Goal: Task Accomplishment & Management: Use online tool/utility

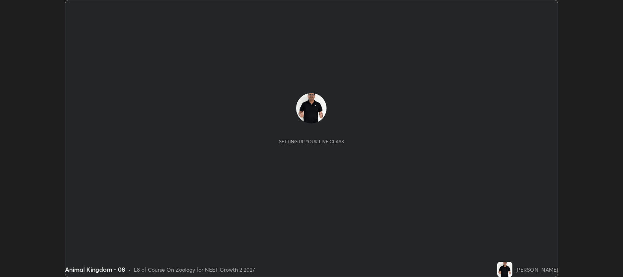
scroll to position [277, 623]
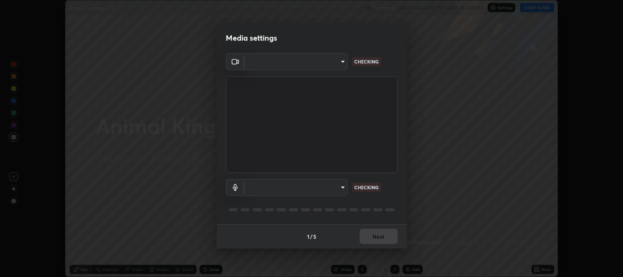
type input "97e3cd23c76f91fb91915eb68de44adfa811e639bdc8ba886a3eb3756a765973"
type input "default"
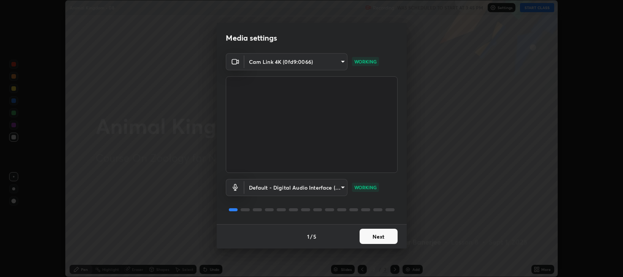
click at [377, 236] on button "Next" at bounding box center [379, 236] width 38 height 15
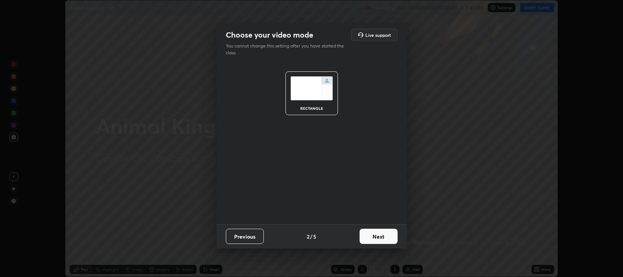
click at [377, 237] on button "Next" at bounding box center [379, 236] width 38 height 15
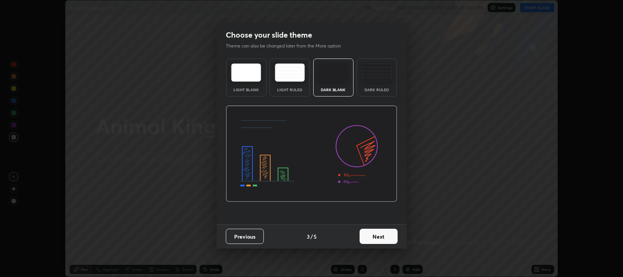
click at [380, 238] on button "Next" at bounding box center [379, 236] width 38 height 15
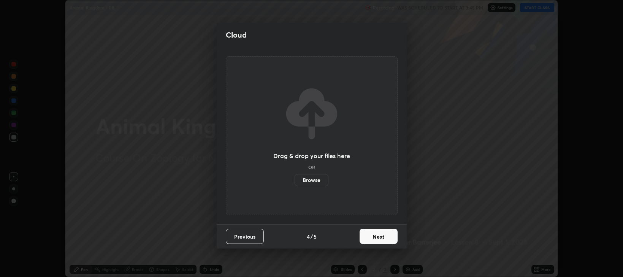
click at [380, 239] on button "Next" at bounding box center [379, 236] width 38 height 15
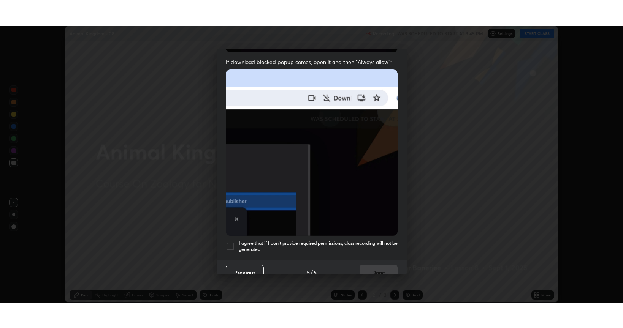
scroll to position [154, 0]
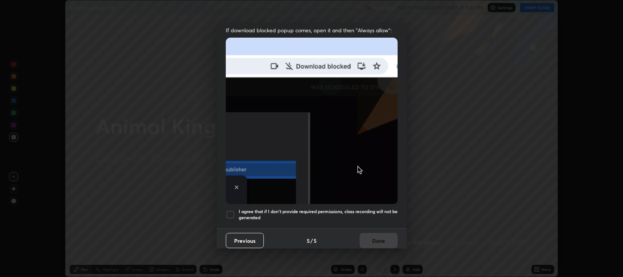
click at [230, 210] on div at bounding box center [230, 214] width 9 height 9
click at [371, 239] on button "Done" at bounding box center [379, 240] width 38 height 15
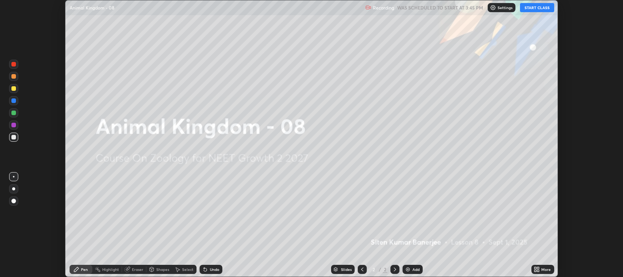
click at [534, 9] on button "START CLASS" at bounding box center [537, 7] width 34 height 9
click at [544, 271] on div "More" at bounding box center [546, 270] width 10 height 4
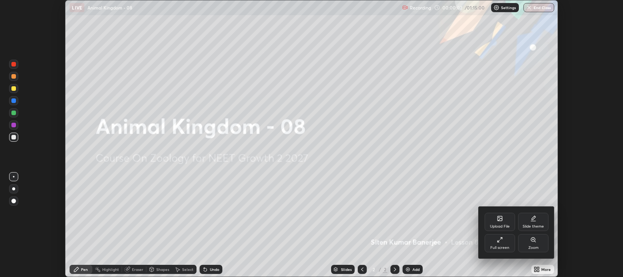
click at [493, 247] on div "Full screen" at bounding box center [499, 248] width 19 height 4
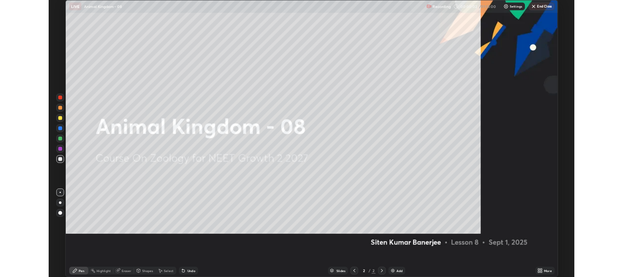
scroll to position [328, 623]
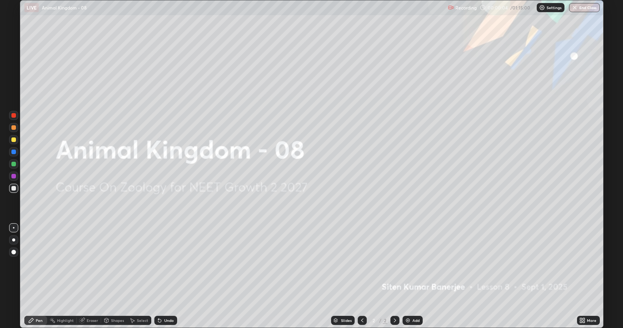
click at [411, 277] on div "Add" at bounding box center [413, 320] width 20 height 9
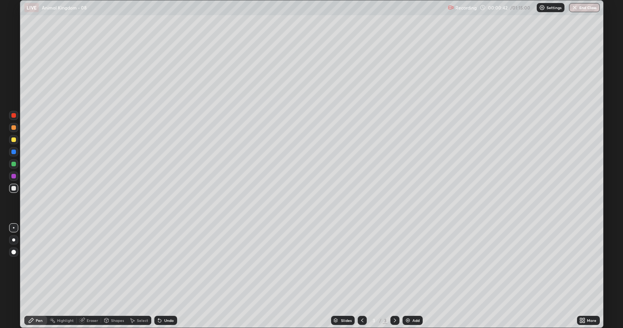
click at [14, 140] on div at bounding box center [13, 140] width 5 height 5
click at [14, 130] on div at bounding box center [13, 127] width 5 height 5
click at [11, 190] on div at bounding box center [13, 188] width 9 height 9
click at [92, 277] on div "Eraser" at bounding box center [92, 321] width 11 height 4
click at [61, 277] on div "Highlight" at bounding box center [62, 320] width 30 height 15
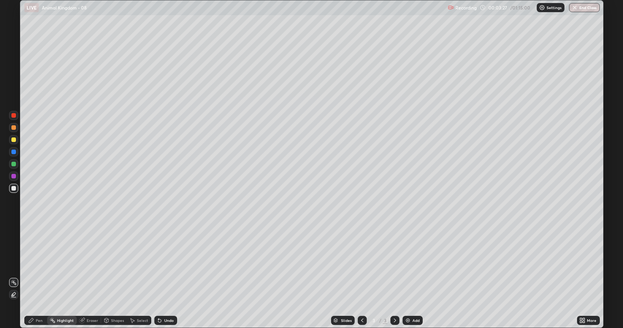
click at [14, 190] on div at bounding box center [13, 188] width 5 height 5
click at [41, 277] on div "Pen" at bounding box center [39, 321] width 7 height 4
click at [13, 139] on div at bounding box center [13, 140] width 5 height 5
click at [13, 190] on div at bounding box center [13, 188] width 5 height 5
click at [94, 277] on div "Eraser" at bounding box center [92, 321] width 11 height 4
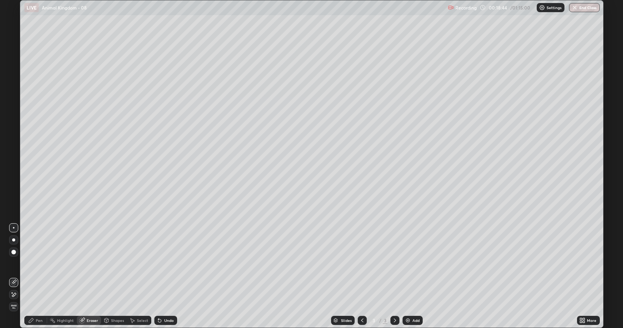
click at [63, 277] on div "Highlight" at bounding box center [65, 321] width 17 height 4
click at [41, 277] on div "Pen" at bounding box center [35, 320] width 23 height 9
click at [16, 190] on div at bounding box center [13, 188] width 9 height 9
click at [417, 277] on div "Add" at bounding box center [415, 321] width 7 height 4
click at [361, 277] on icon at bounding box center [362, 321] width 6 height 6
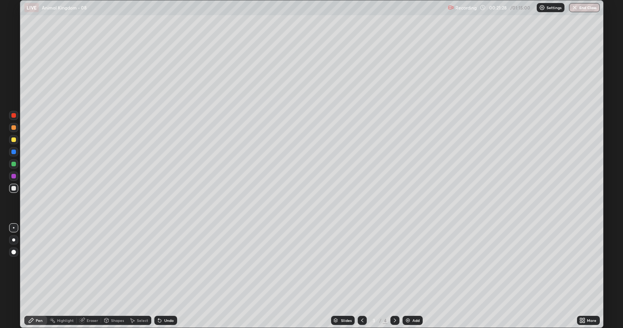
click at [394, 277] on icon at bounding box center [395, 321] width 6 height 6
click at [91, 277] on div "Eraser" at bounding box center [92, 321] width 11 height 4
click at [41, 277] on div "Pen" at bounding box center [35, 320] width 23 height 9
click at [14, 192] on div at bounding box center [13, 188] width 9 height 9
click at [361, 277] on icon at bounding box center [362, 321] width 6 height 6
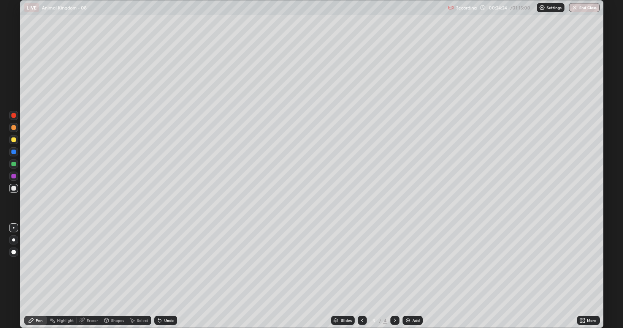
click at [394, 277] on icon at bounding box center [395, 321] width 6 height 6
click at [393, 277] on icon at bounding box center [395, 321] width 6 height 6
click at [95, 277] on div "Eraser" at bounding box center [92, 321] width 11 height 4
click at [40, 277] on div "Pen" at bounding box center [39, 321] width 7 height 4
click at [14, 190] on div at bounding box center [13, 188] width 5 height 5
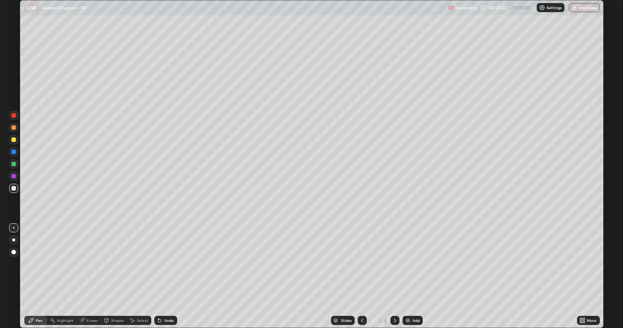
click at [95, 277] on div "Eraser" at bounding box center [92, 321] width 11 height 4
click at [40, 277] on div "Pen" at bounding box center [39, 321] width 7 height 4
click at [20, 189] on div "Erase all" at bounding box center [14, 164] width 18 height 298
click at [14, 187] on div at bounding box center [13, 188] width 5 height 5
click at [94, 277] on div "Eraser" at bounding box center [92, 321] width 11 height 4
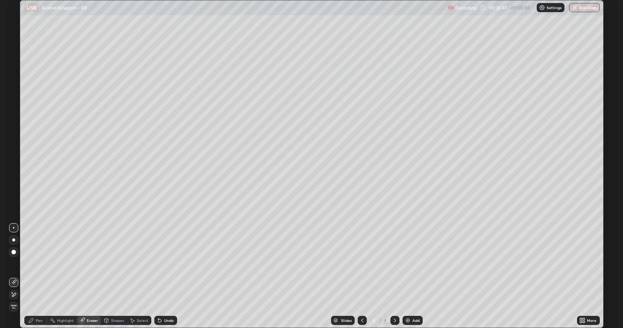
click at [37, 277] on div "Pen" at bounding box center [39, 321] width 7 height 4
click at [16, 139] on div at bounding box center [13, 140] width 5 height 5
click at [606, 147] on div "Setting up your live class" at bounding box center [311, 164] width 623 height 328
click at [13, 188] on div at bounding box center [13, 188] width 5 height 5
click at [604, 260] on div "Setting up your live class" at bounding box center [311, 164] width 623 height 328
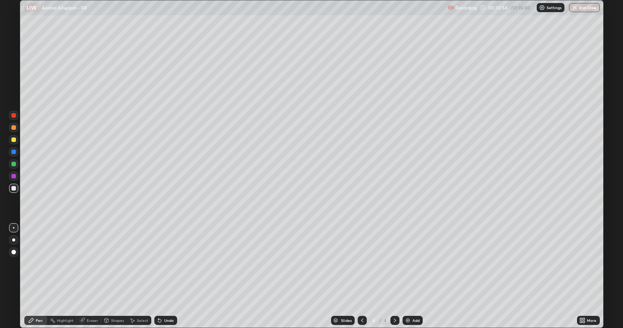
click at [13, 165] on div at bounding box center [13, 164] width 5 height 5
click at [90, 277] on div "Eraser" at bounding box center [92, 321] width 11 height 4
click at [36, 277] on div "Pen" at bounding box center [39, 321] width 7 height 4
click at [12, 163] on div at bounding box center [13, 164] width 5 height 5
click at [361, 277] on icon at bounding box center [362, 321] width 6 height 6
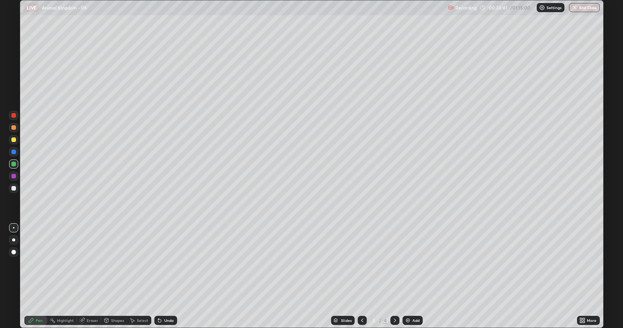
click at [394, 277] on icon at bounding box center [395, 321] width 6 height 6
click at [413, 277] on div "Add" at bounding box center [415, 321] width 7 height 4
click at [11, 141] on div at bounding box center [13, 140] width 5 height 5
click at [16, 187] on div at bounding box center [13, 188] width 9 height 9
click at [14, 140] on div at bounding box center [13, 140] width 5 height 5
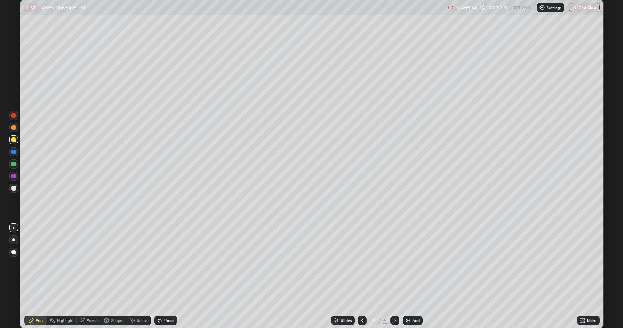
click at [13, 128] on div at bounding box center [13, 127] width 5 height 5
click at [14, 143] on div at bounding box center [13, 139] width 9 height 9
click at [361, 277] on icon at bounding box center [362, 321] width 6 height 6
click at [360, 277] on icon at bounding box center [362, 321] width 6 height 6
click at [394, 277] on icon at bounding box center [395, 321] width 2 height 4
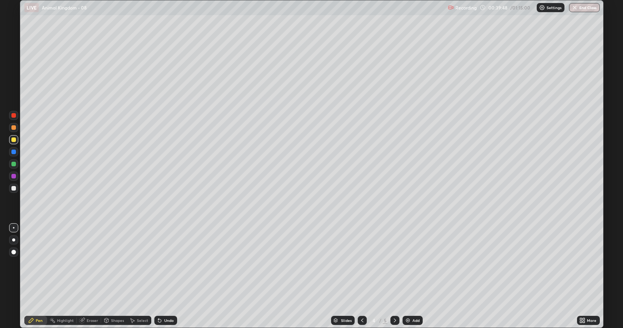
click at [394, 277] on icon at bounding box center [395, 321] width 6 height 6
click at [391, 277] on div at bounding box center [394, 320] width 9 height 9
click at [407, 277] on img at bounding box center [408, 321] width 6 height 6
click at [13, 128] on div at bounding box center [13, 127] width 5 height 5
click at [14, 165] on div at bounding box center [13, 164] width 5 height 5
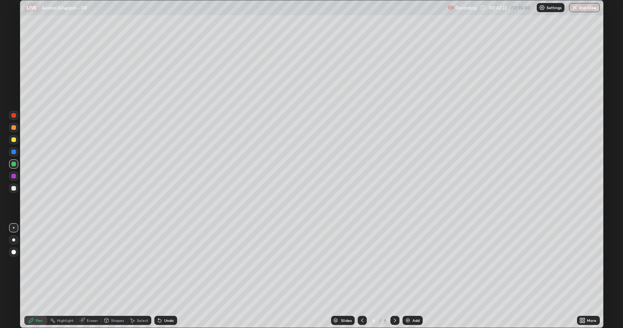
click at [14, 141] on div at bounding box center [13, 140] width 5 height 5
click at [15, 127] on div at bounding box center [13, 127] width 5 height 5
click at [13, 140] on div at bounding box center [13, 140] width 5 height 5
click at [14, 164] on div at bounding box center [13, 164] width 5 height 5
click at [588, 277] on div "More" at bounding box center [588, 320] width 23 height 9
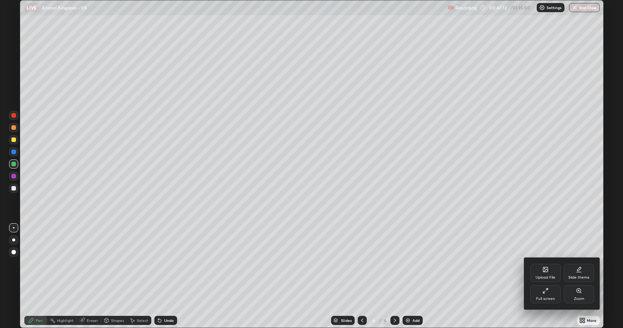
click at [542, 277] on div "Full screen" at bounding box center [545, 299] width 19 height 4
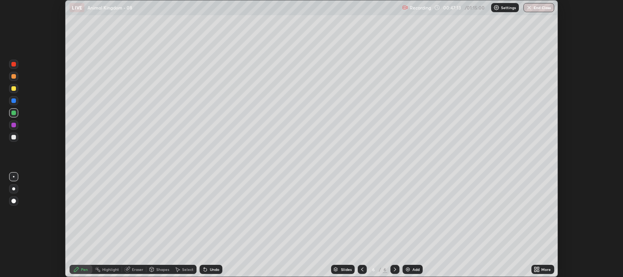
scroll to position [37734, 37388]
click at [361, 269] on icon at bounding box center [362, 269] width 6 height 6
click at [361, 270] on icon at bounding box center [362, 270] width 2 height 4
click at [395, 269] on icon at bounding box center [395, 269] width 6 height 6
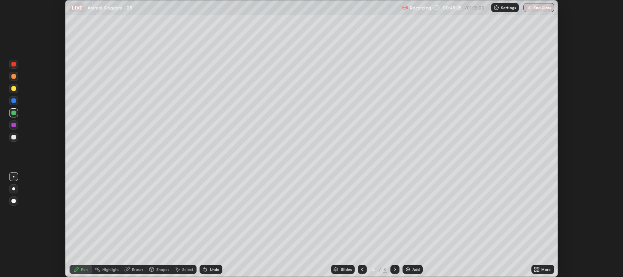
click at [394, 269] on icon at bounding box center [395, 269] width 6 height 6
click at [362, 270] on icon at bounding box center [362, 269] width 6 height 6
click at [360, 266] on div at bounding box center [362, 269] width 9 height 9
click at [394, 269] on icon at bounding box center [395, 269] width 6 height 6
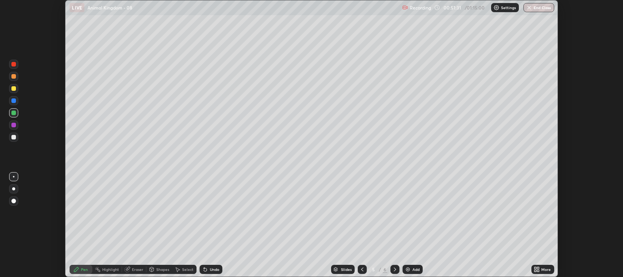
click at [394, 269] on icon at bounding box center [395, 269] width 6 height 6
click at [416, 270] on div "Add" at bounding box center [415, 270] width 7 height 4
click at [13, 88] on div at bounding box center [13, 88] width 5 height 5
click at [14, 190] on div at bounding box center [13, 188] width 3 height 3
click at [361, 269] on icon at bounding box center [362, 269] width 6 height 6
